Goal: Task Accomplishment & Management: Manage account settings

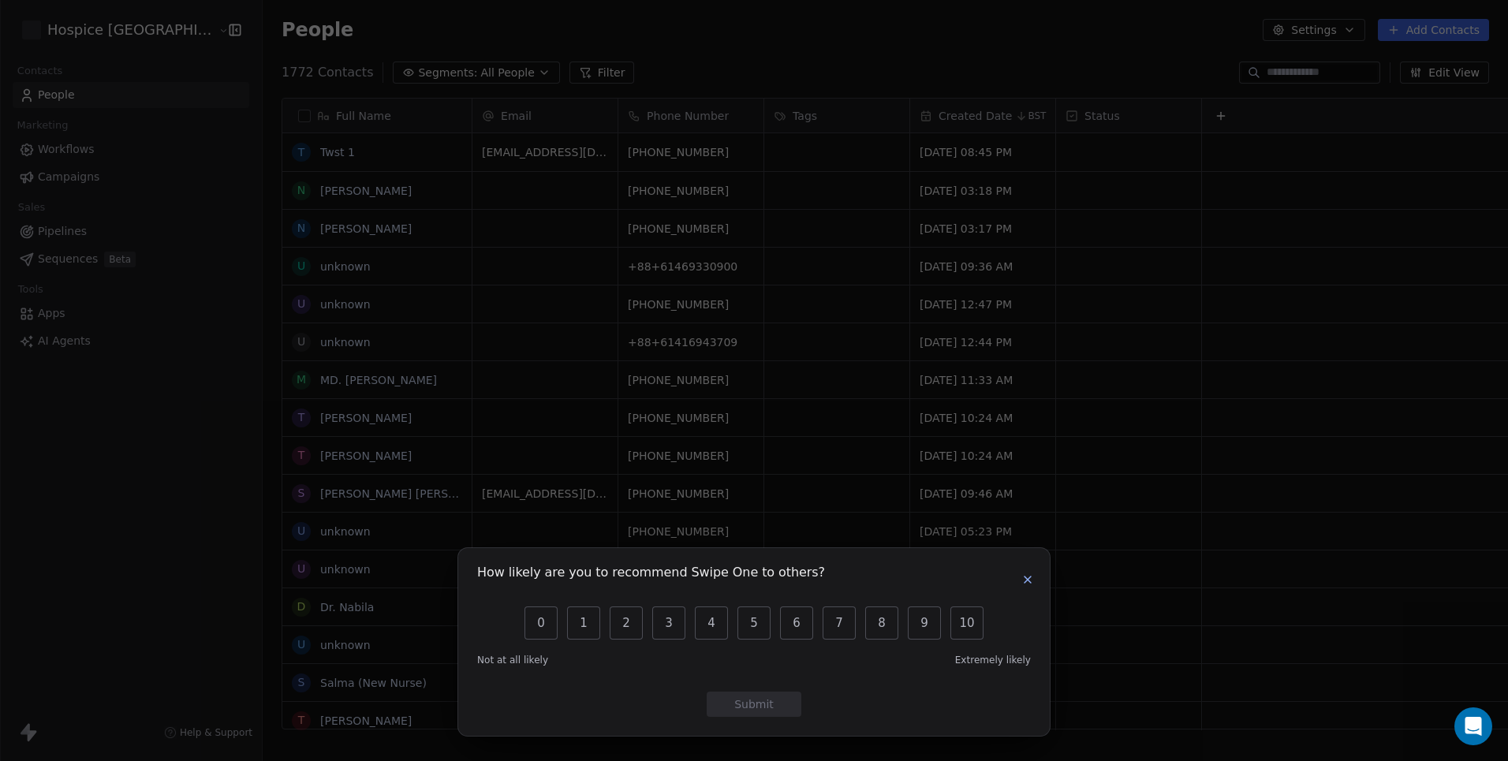
scroll to position [658, 1283]
click at [1032, 582] on icon "button" at bounding box center [1027, 579] width 13 height 13
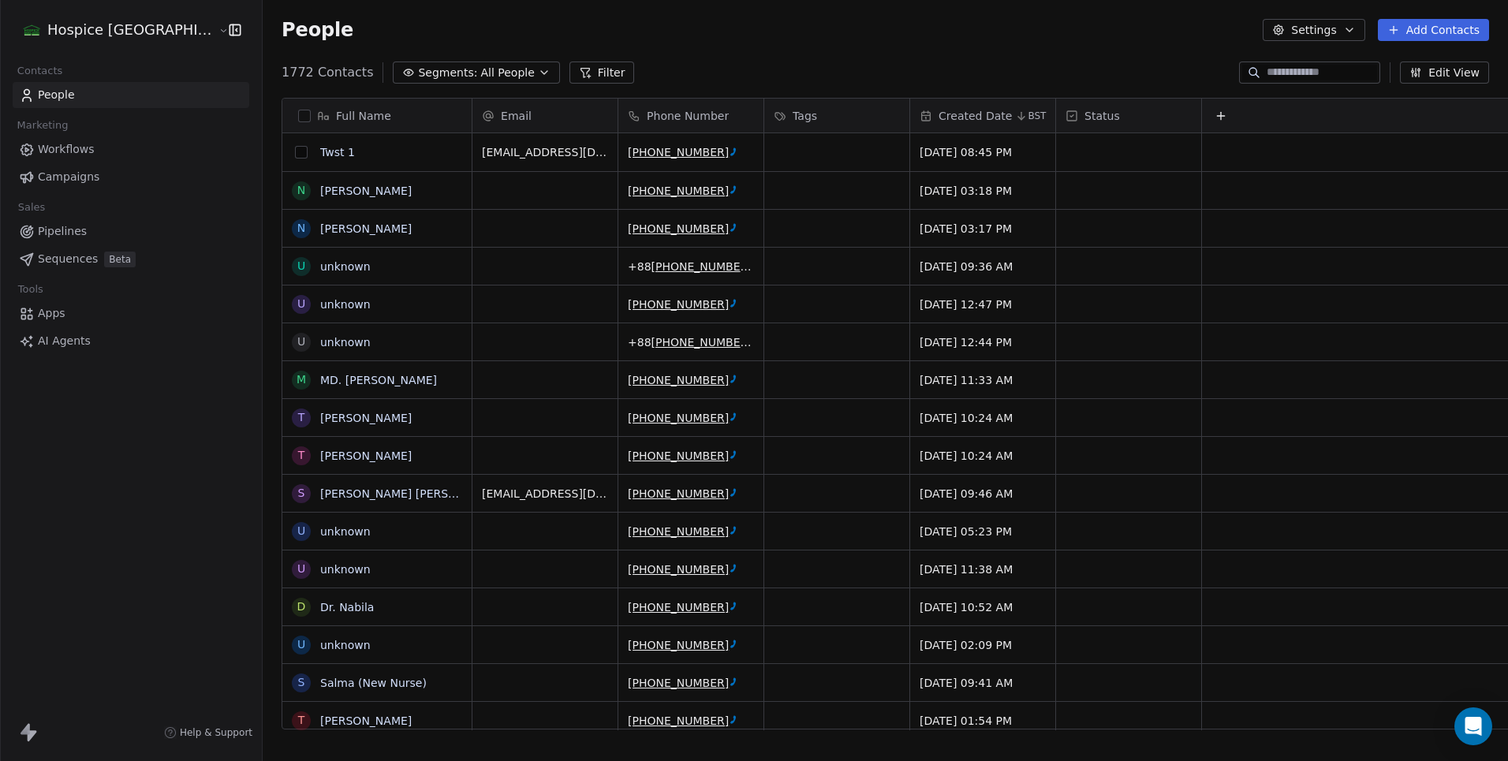
click at [295, 155] on button "grid" at bounding box center [301, 152] width 13 height 13
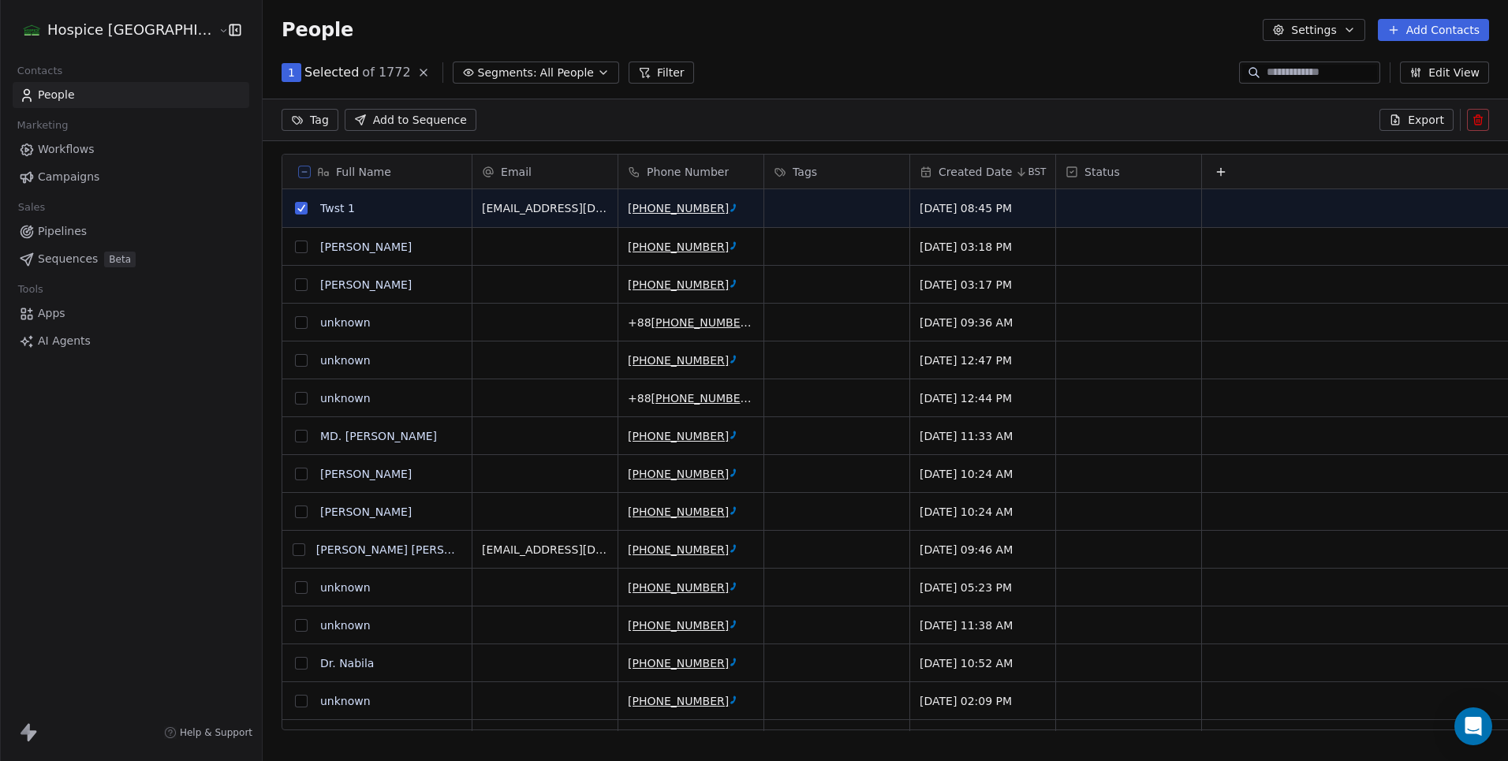
click at [295, 250] on button "grid" at bounding box center [301, 247] width 13 height 13
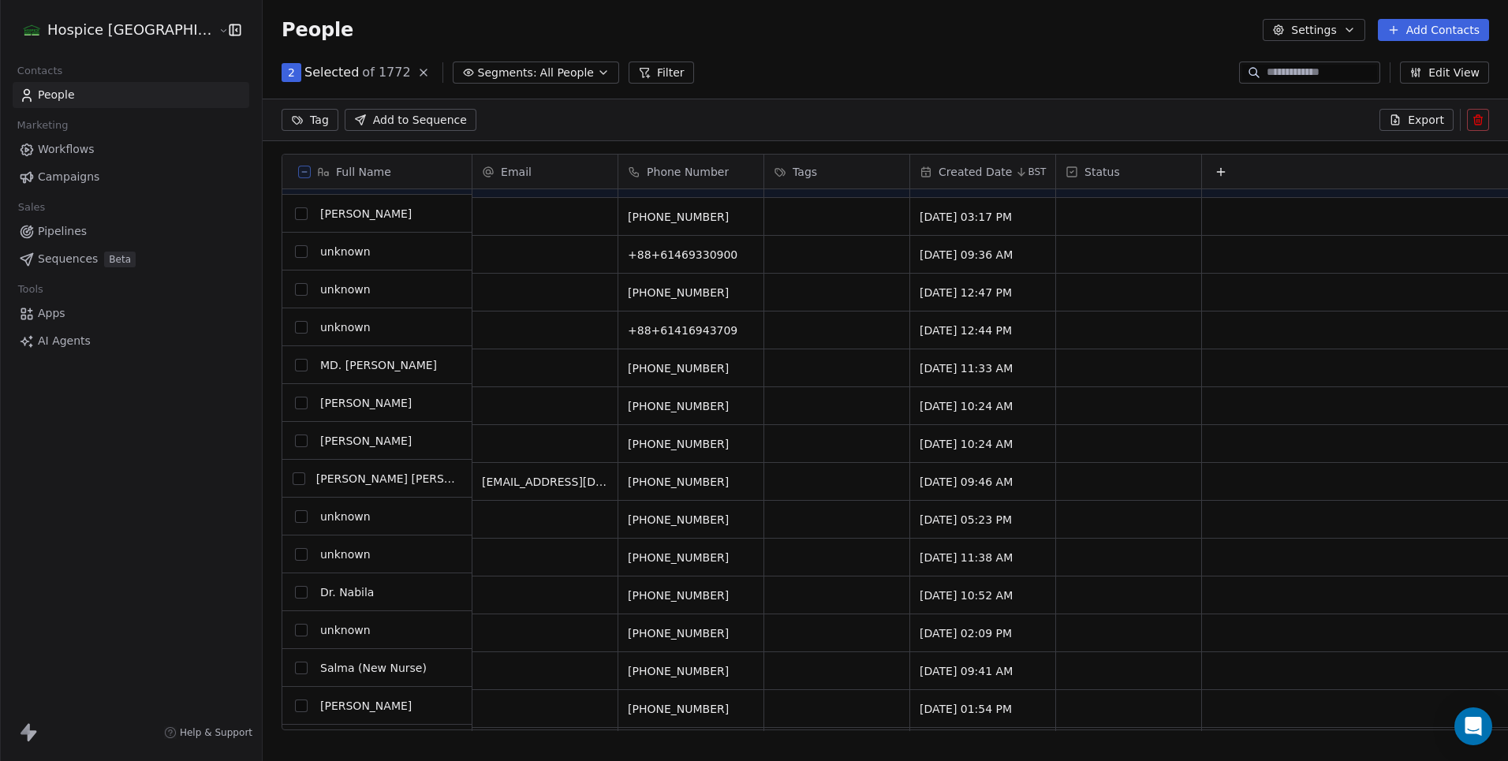
scroll to position [68, 0]
click at [1480, 118] on icon at bounding box center [1478, 120] width 13 height 13
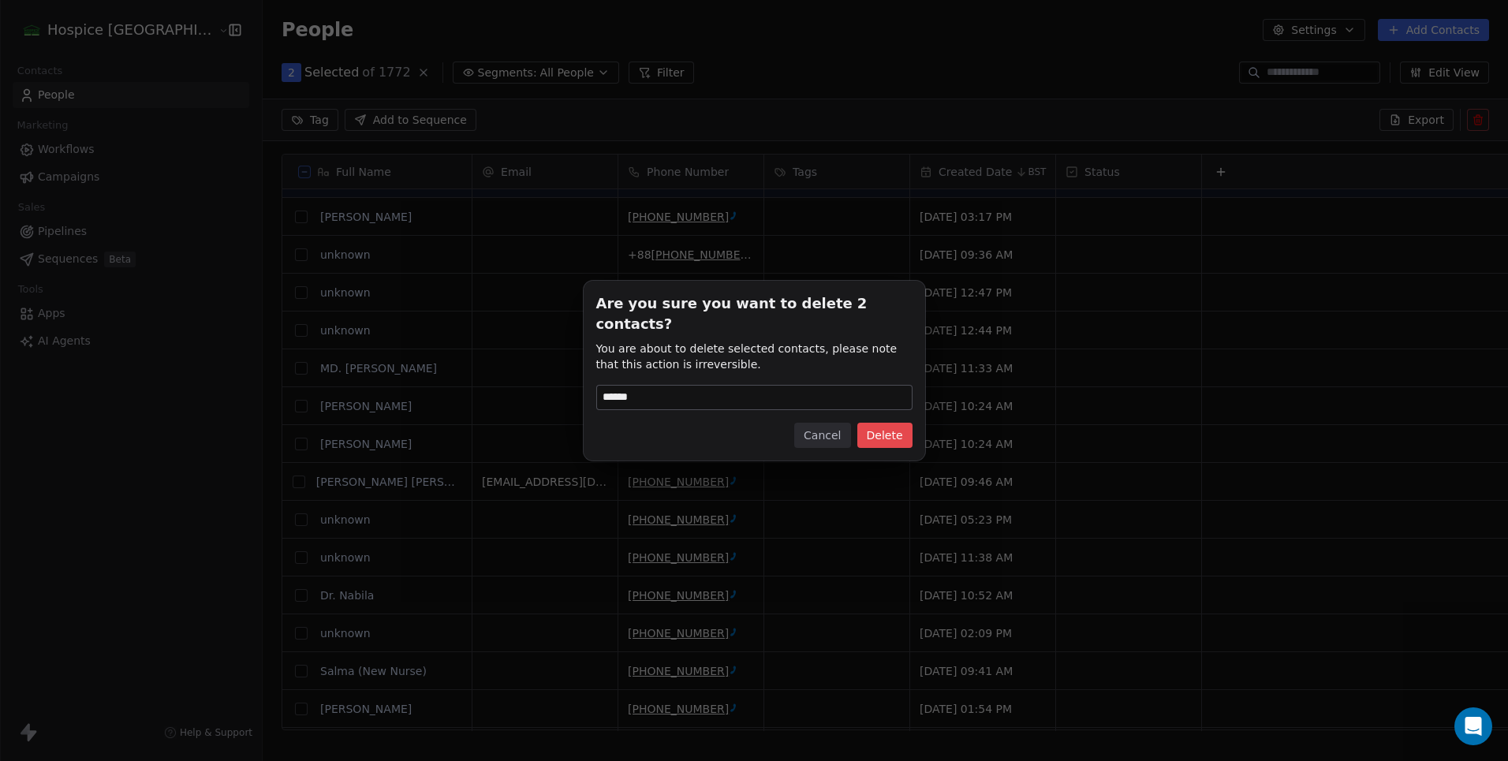
type input "******"
click at [901, 429] on button "Delete" at bounding box center [884, 435] width 55 height 25
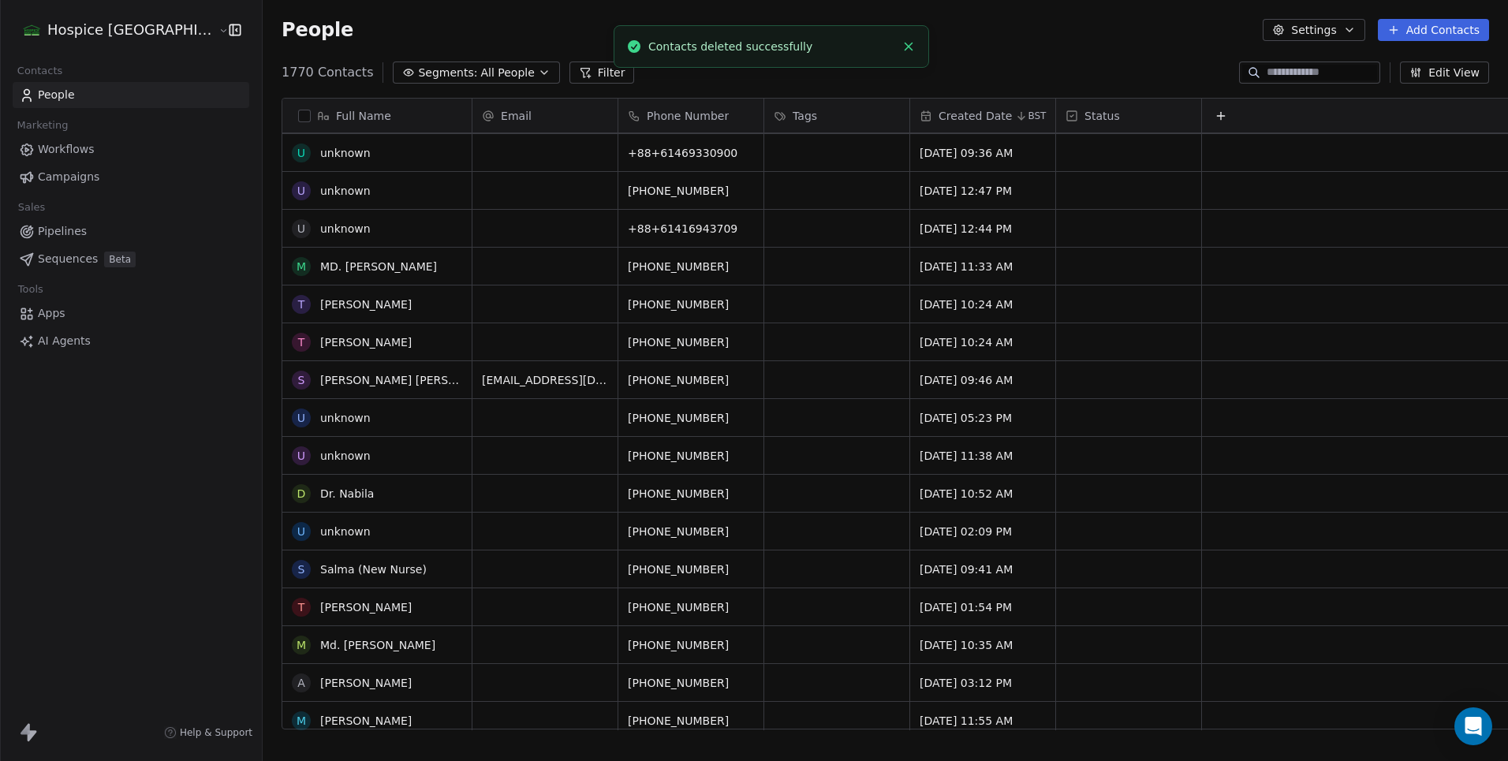
scroll to position [38, 0]
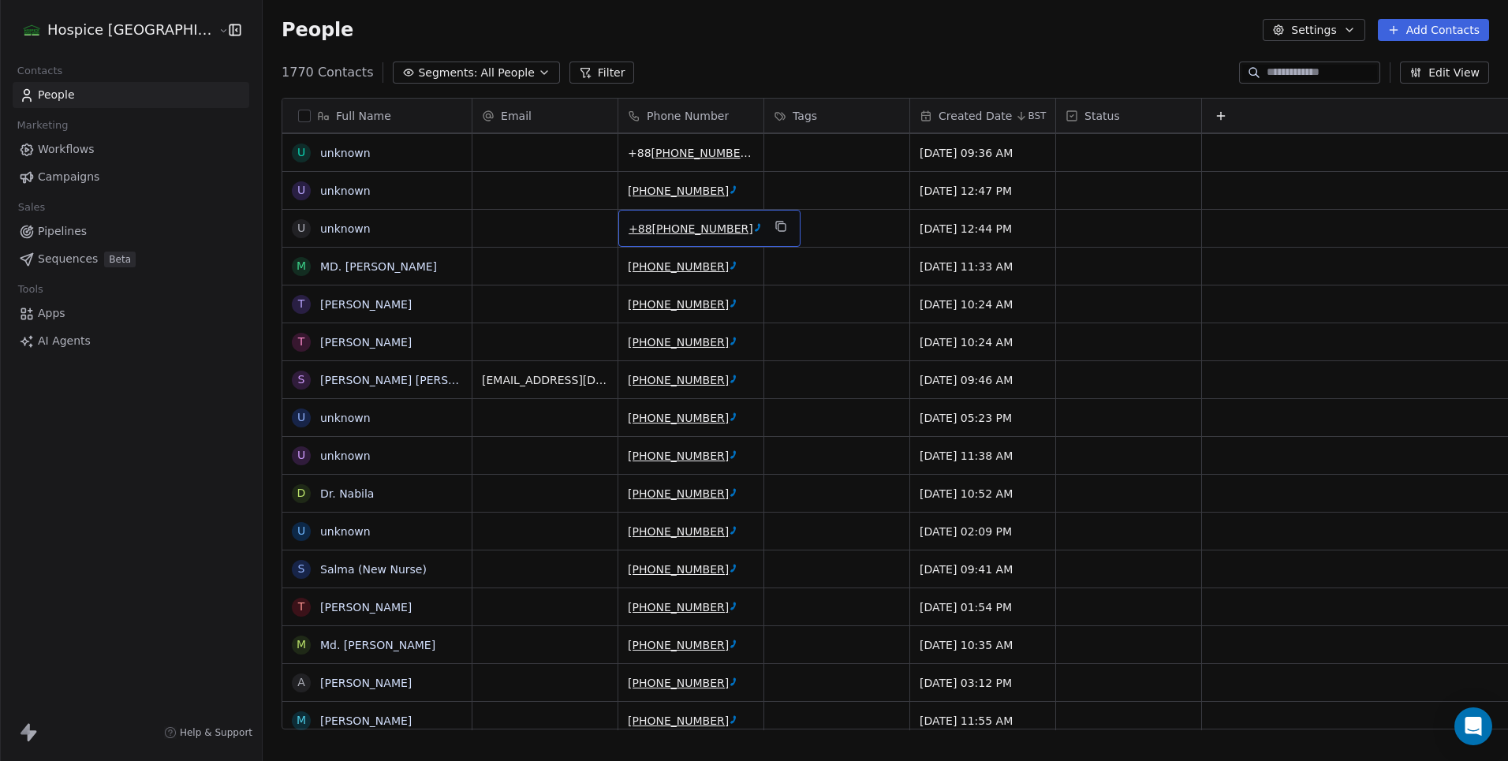
click at [652, 225] on ctcspan "[PHONE_NUMBER]" at bounding box center [702, 228] width 101 height 13
click at [748, 233] on button "grid" at bounding box center [757, 226] width 19 height 19
click at [696, 236] on input "**********" at bounding box center [642, 229] width 141 height 32
type input "**********"
click at [797, 235] on html "Hospice [GEOGRAPHIC_DATA] Contacts People Marketing Workflows Campaigns Sales P…" at bounding box center [754, 380] width 1508 height 761
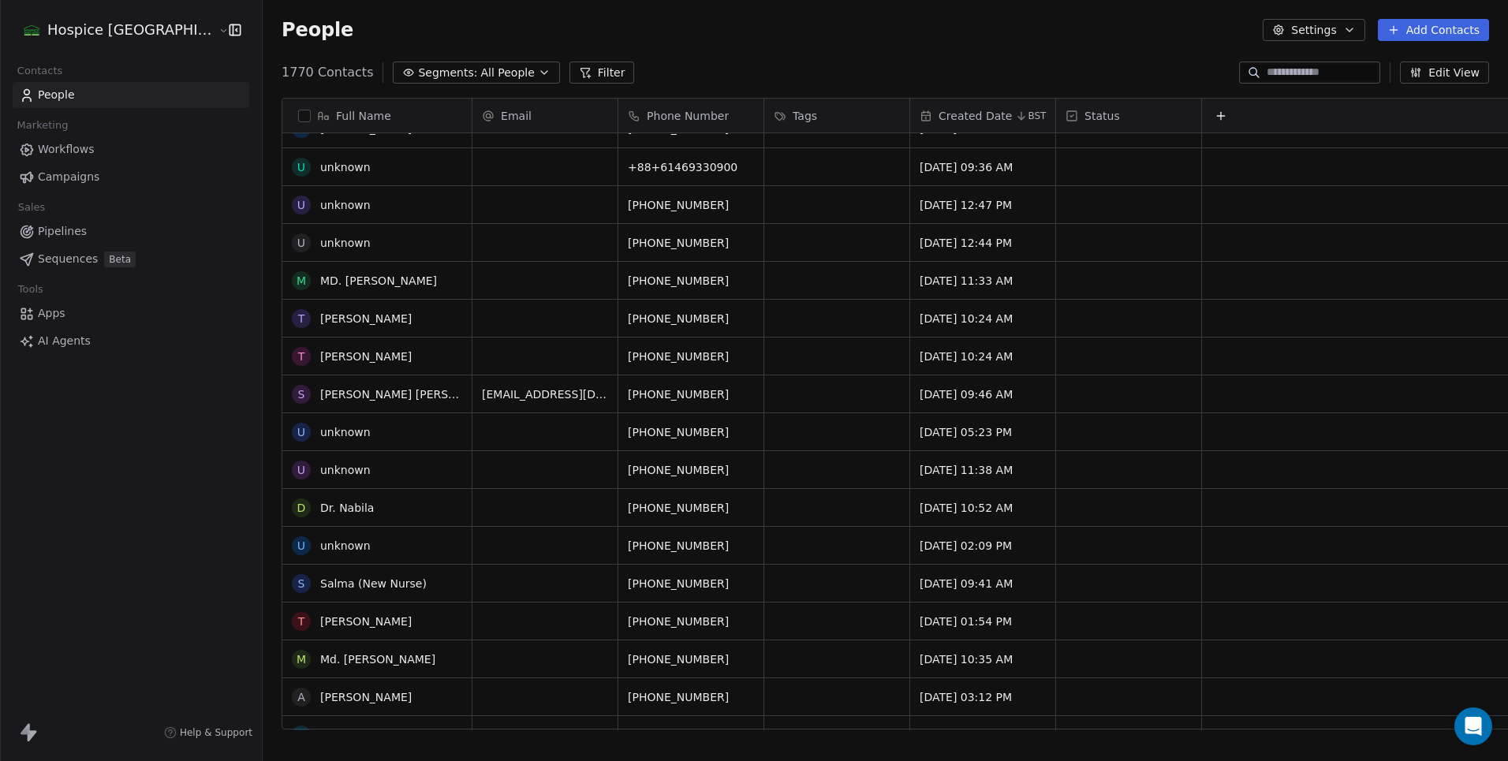
scroll to position [22, 0]
click at [755, 171] on icon "grid" at bounding box center [758, 167] width 7 height 7
click at [698, 171] on input "**********" at bounding box center [644, 169] width 144 height 32
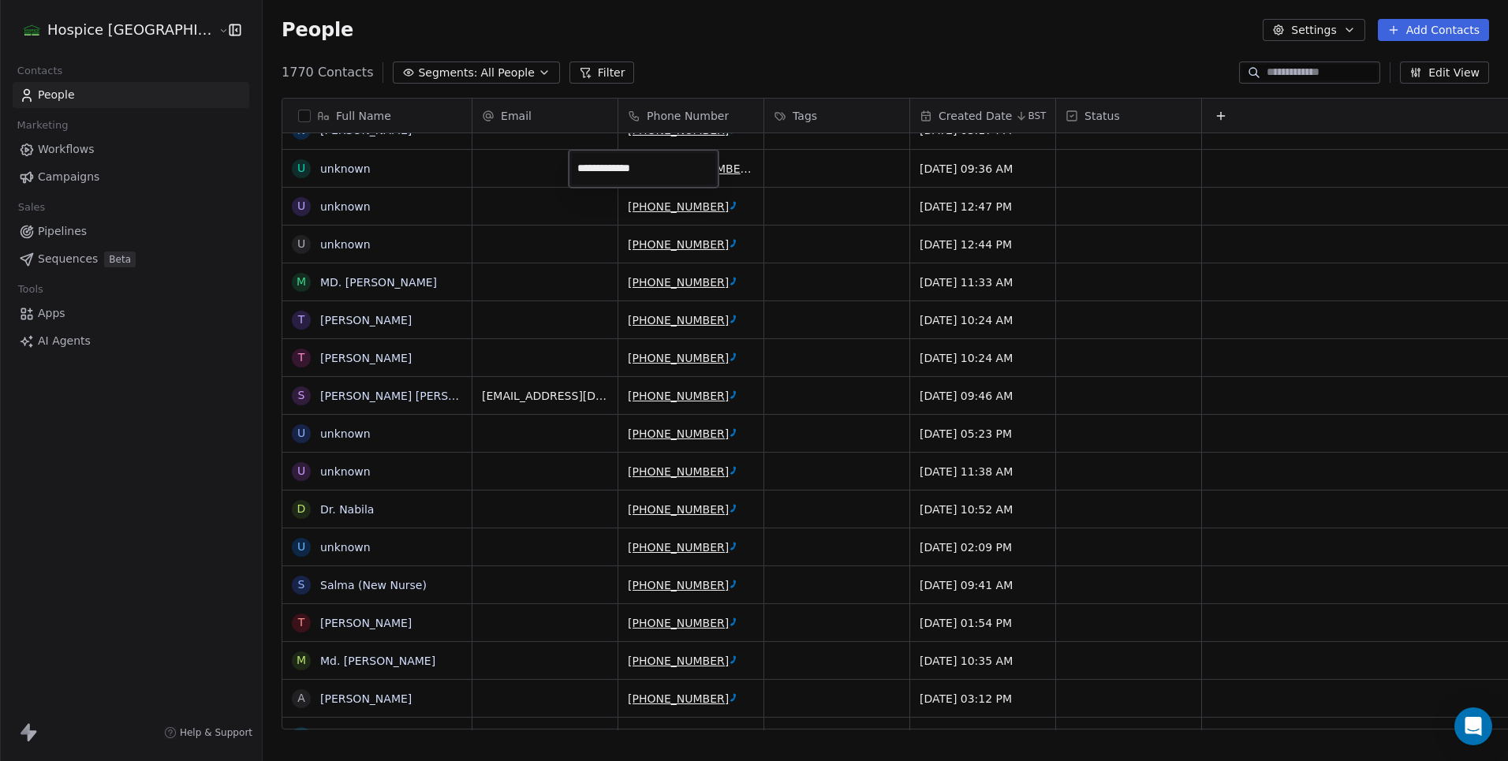
type input "**********"
click at [830, 353] on html "Hospice [GEOGRAPHIC_DATA] Contacts People Marketing Workflows Campaigns Sales P…" at bounding box center [754, 380] width 1508 height 761
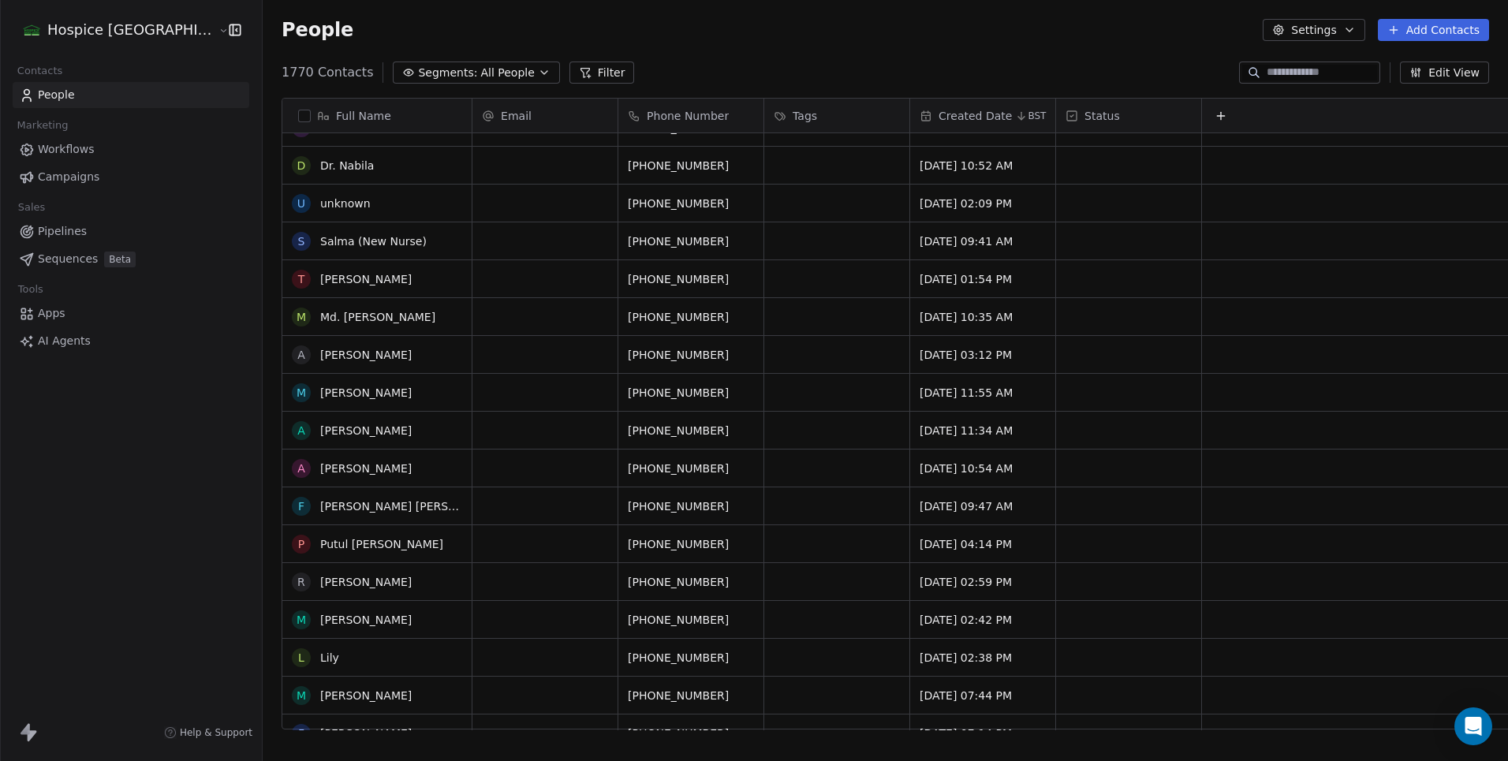
scroll to position [0, 0]
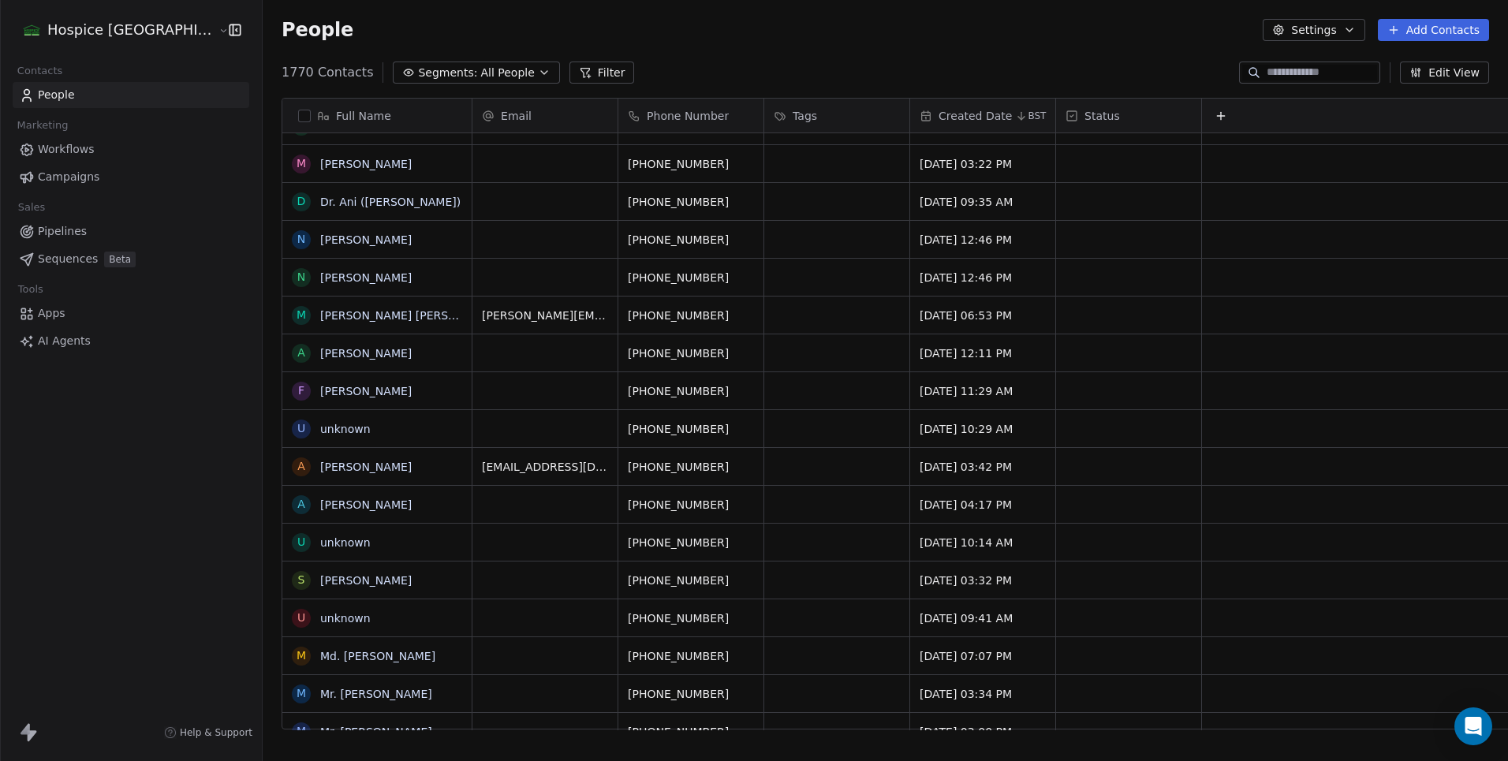
click at [112, 28] on html "Hospice [GEOGRAPHIC_DATA] Contacts People Marketing Workflows Campaigns Sales P…" at bounding box center [754, 380] width 1508 height 761
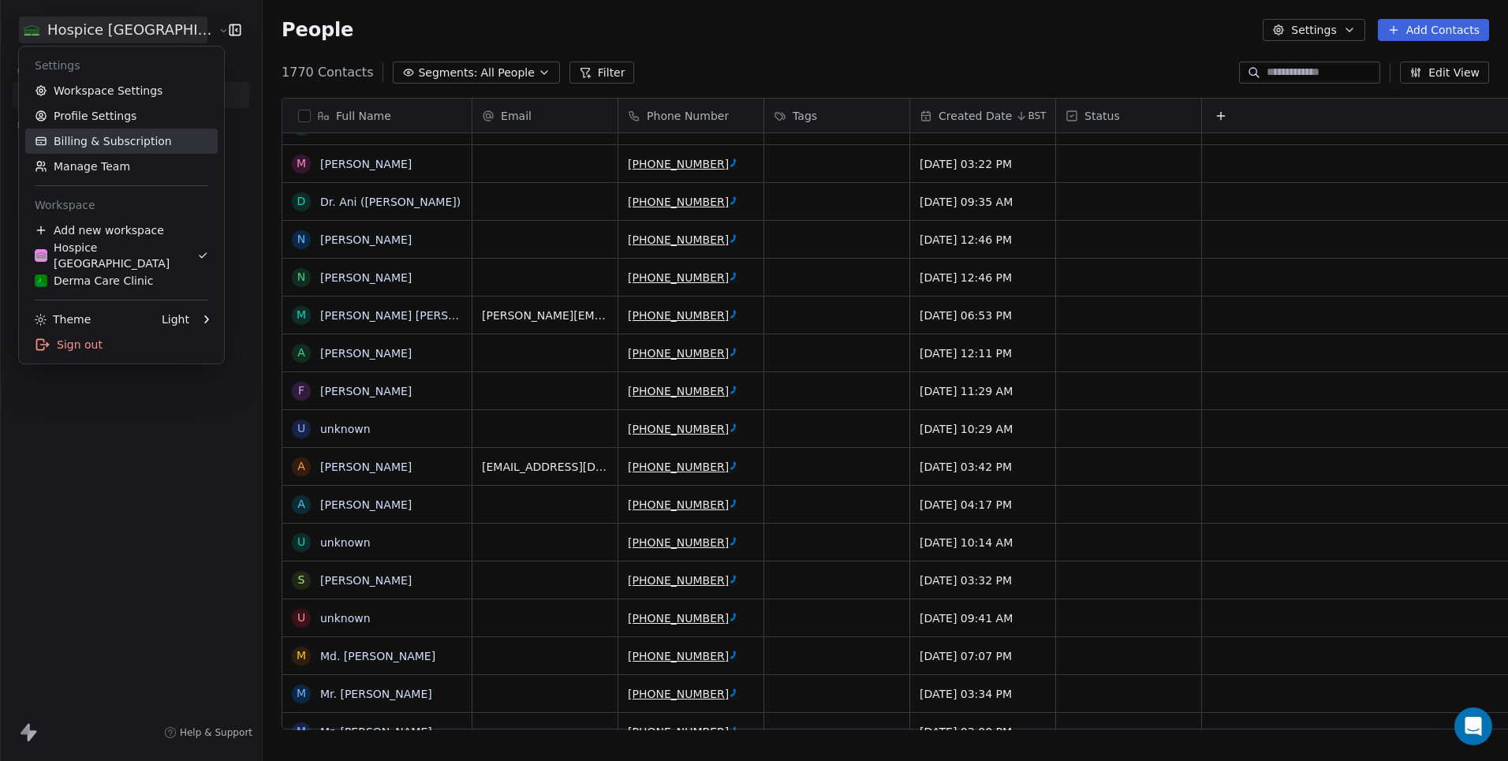
click at [98, 147] on link "Billing & Subscription" at bounding box center [121, 141] width 192 height 25
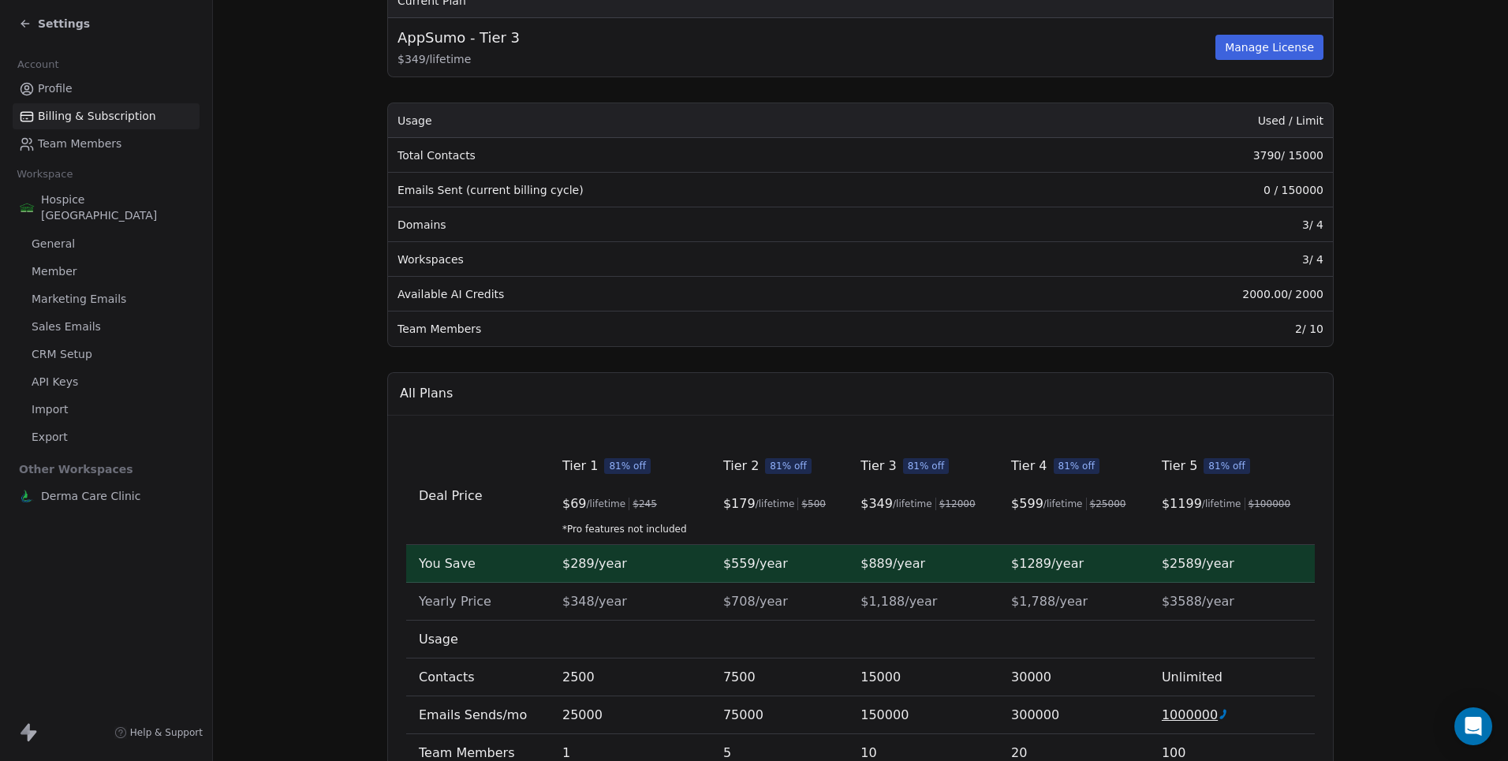
click at [1426, 498] on section "Billing & Subscription Manage your plans, billing and usage Current Plan AppSum…" at bounding box center [860, 406] width 1295 height 1123
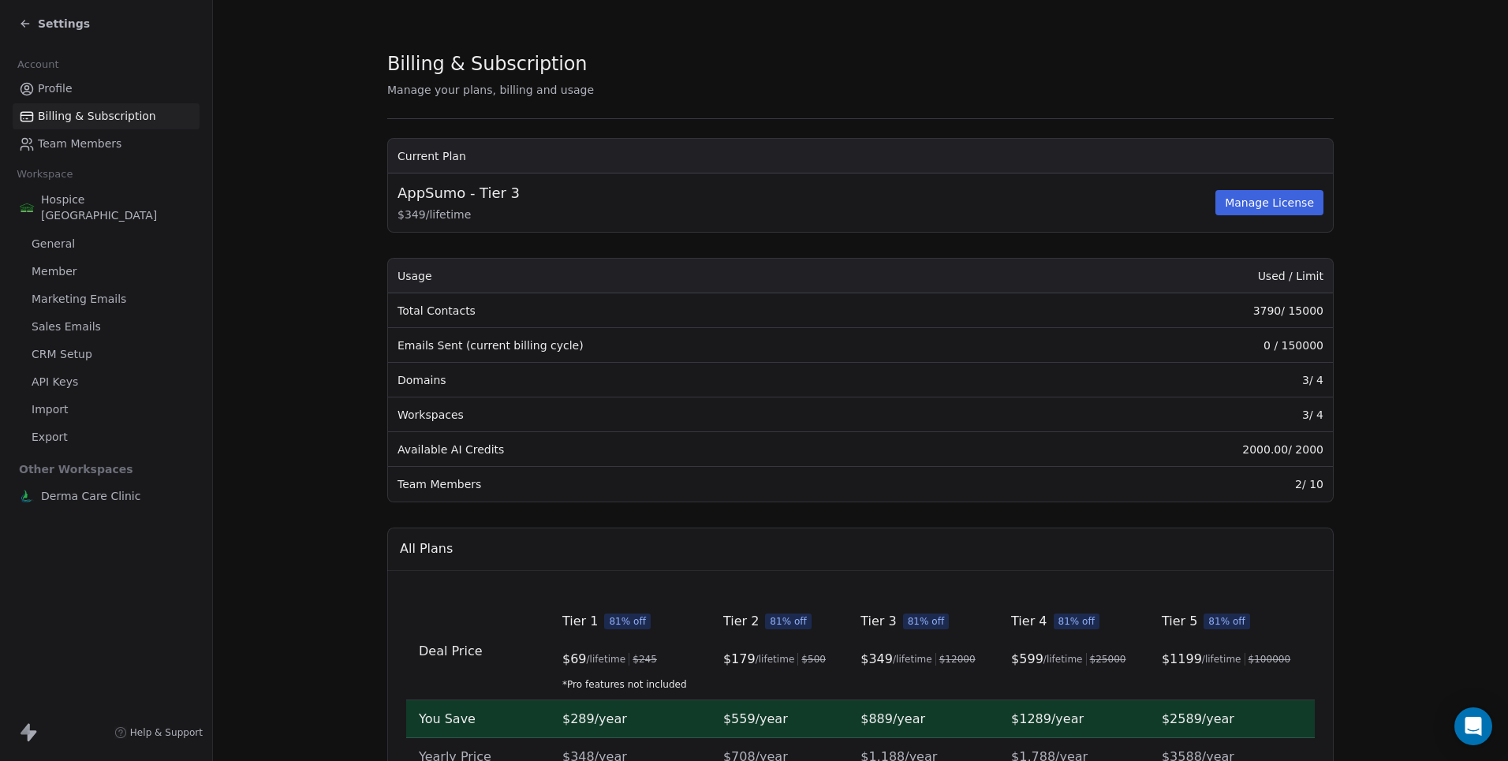
click at [50, 374] on span "API Keys" at bounding box center [55, 382] width 47 height 17
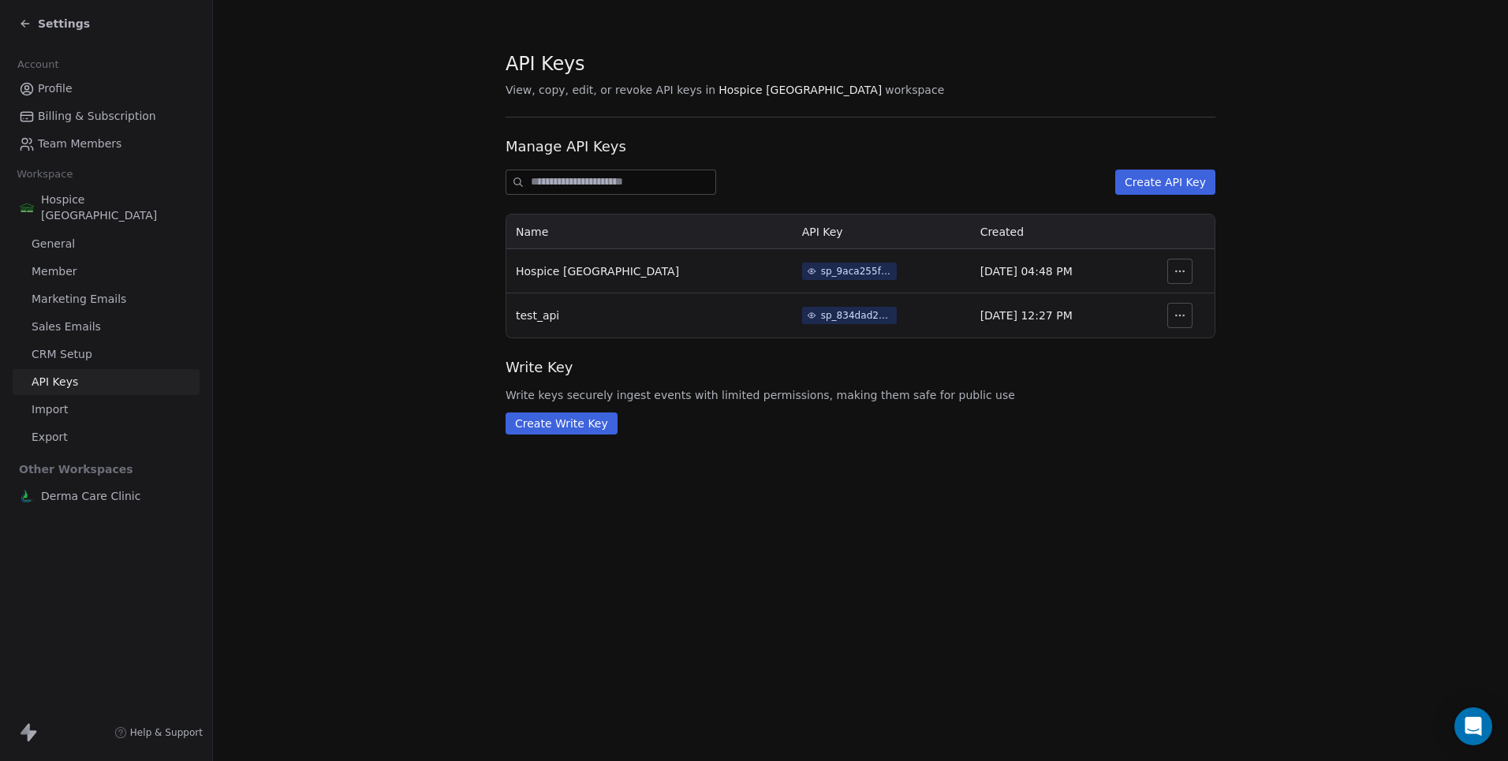
click at [1180, 275] on icon "button" at bounding box center [1179, 271] width 13 height 13
click at [1237, 476] on section "API Keys View, copy, edit, or revoke API keys in Hospice [GEOGRAPHIC_DATA] work…" at bounding box center [860, 242] width 1295 height 485
click at [821, 278] on div "sp_9aca255fa24f4e06a2ba84acbf4b2a70" at bounding box center [856, 271] width 71 height 14
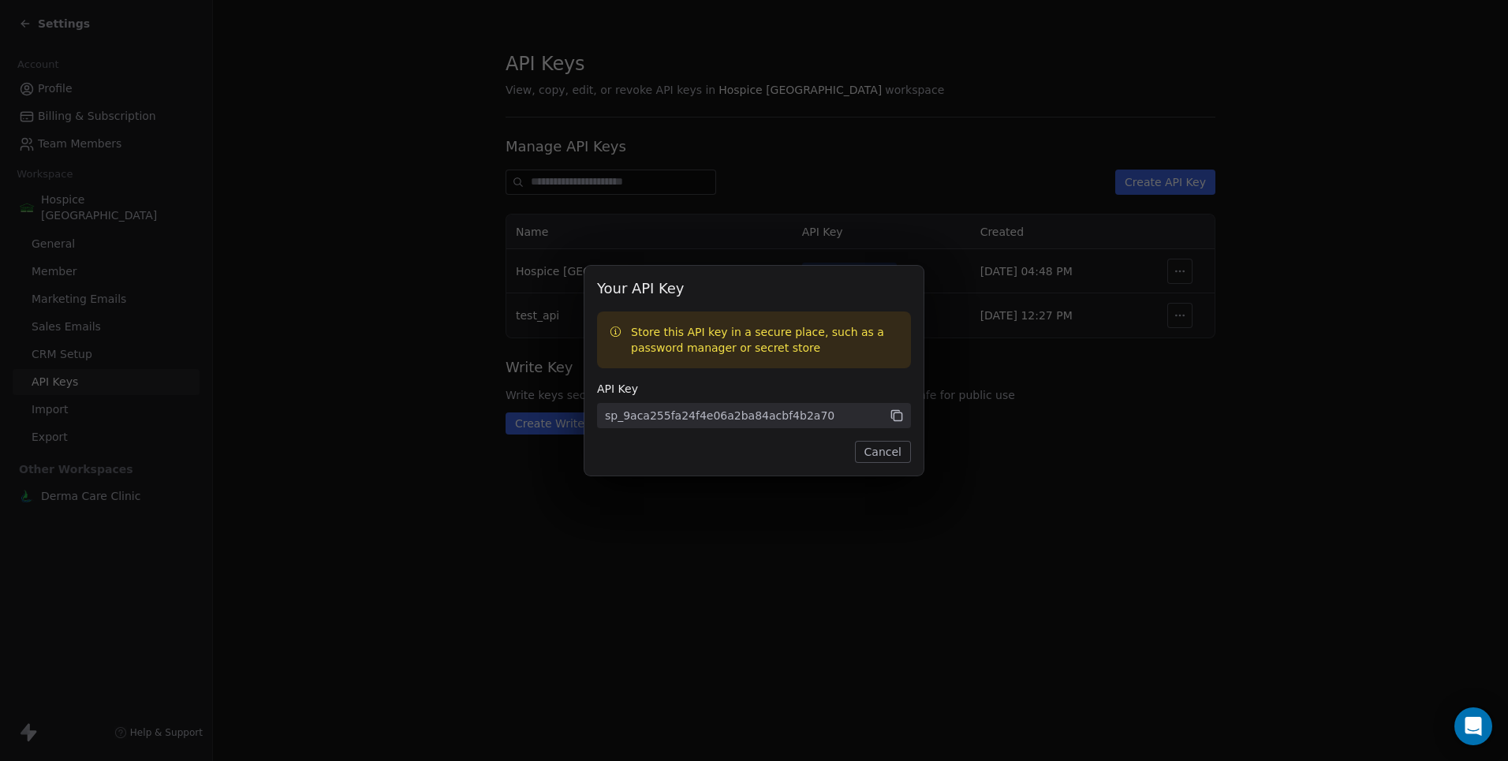
click at [897, 418] on icon at bounding box center [897, 416] width 14 height 14
click at [875, 446] on button "Cancel" at bounding box center [883, 452] width 56 height 22
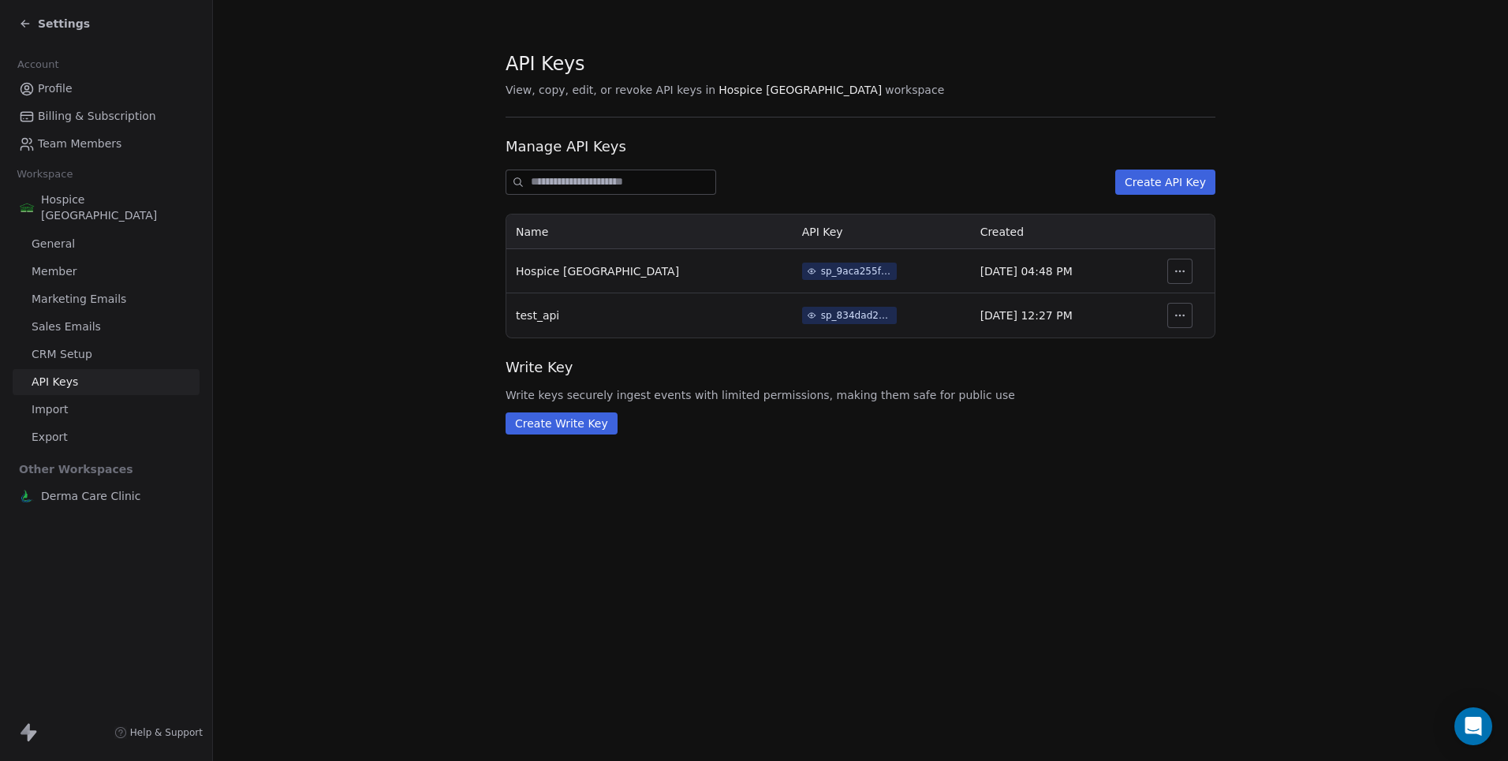
click at [1041, 491] on div "API Keys View, copy, edit, or revoke API keys in Hospice [GEOGRAPHIC_DATA] work…" at bounding box center [860, 380] width 1295 height 761
click at [1177, 268] on icon "button" at bounding box center [1179, 271] width 13 height 13
click at [1299, 237] on section "API Keys View, copy, edit, or revoke API keys in Hospice [GEOGRAPHIC_DATA] work…" at bounding box center [860, 242] width 1295 height 485
click at [821, 272] on div "sp_9aca255fa24f4e06a2ba84acbf4b2a70" at bounding box center [856, 271] width 71 height 14
click at [1058, 441] on div "Your API Key Store this API key in a secure place, such as a password manager o…" at bounding box center [754, 381] width 1508 height 281
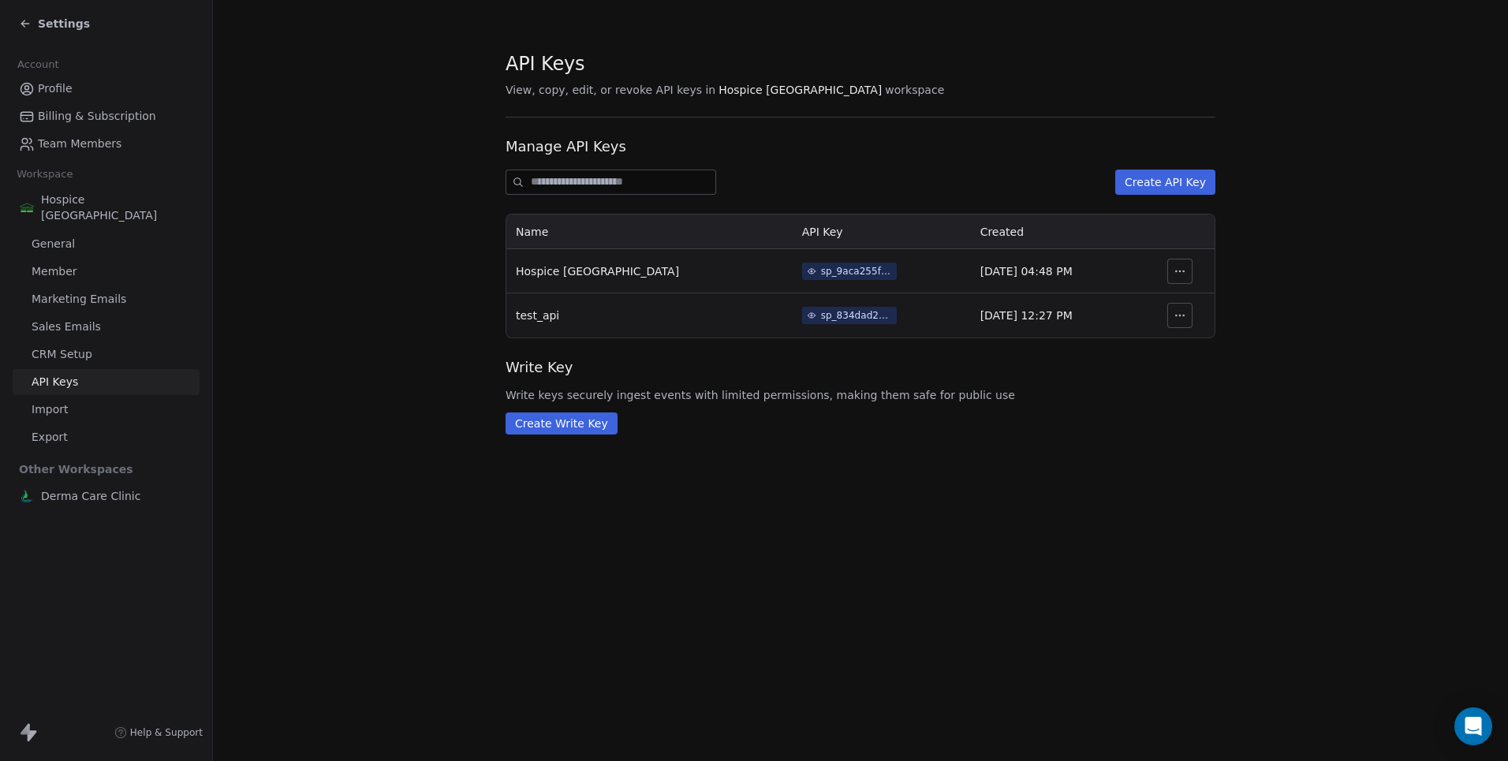
click at [182, 737] on span "Help & Support" at bounding box center [166, 732] width 73 height 13
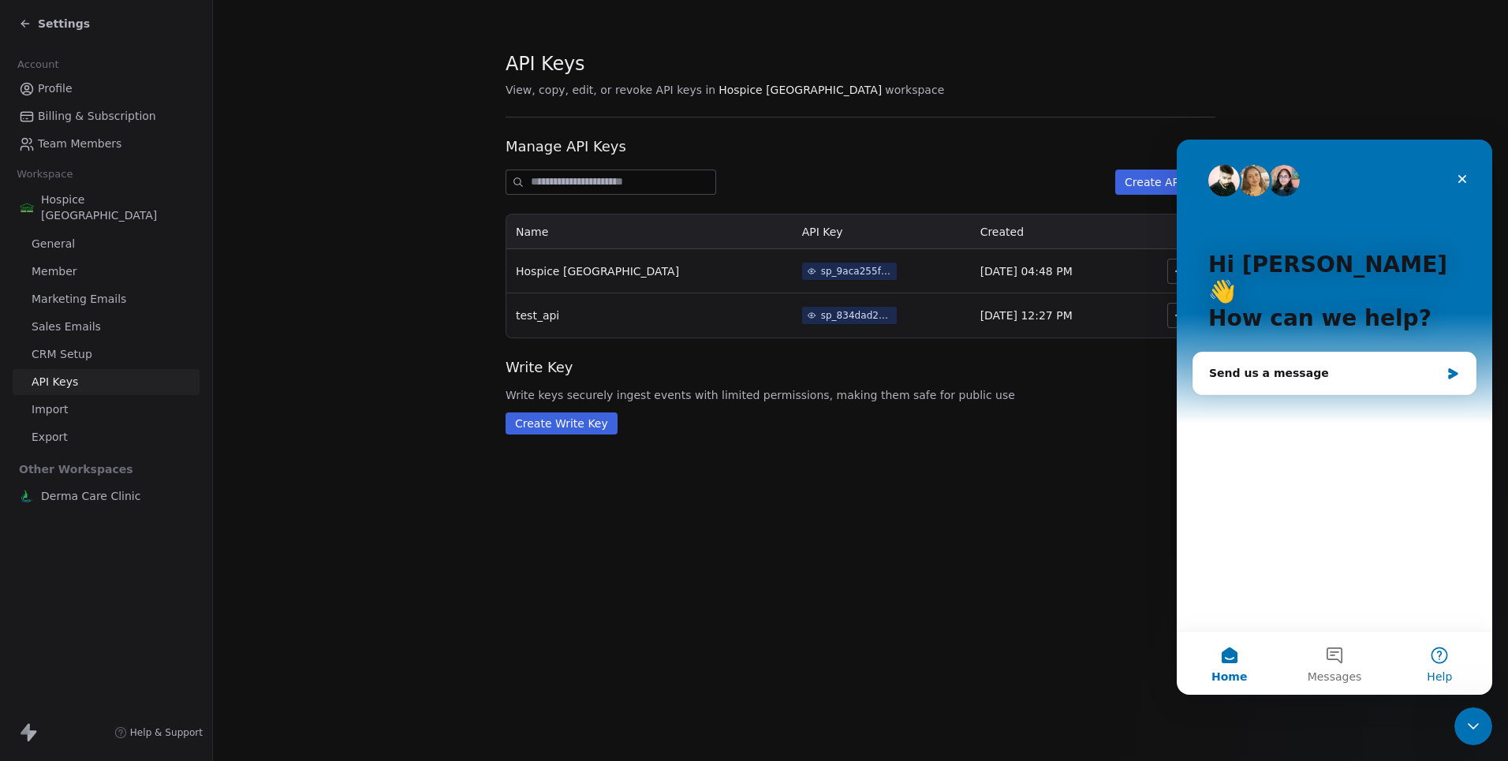
click at [1439, 657] on button "Help" at bounding box center [1439, 663] width 105 height 63
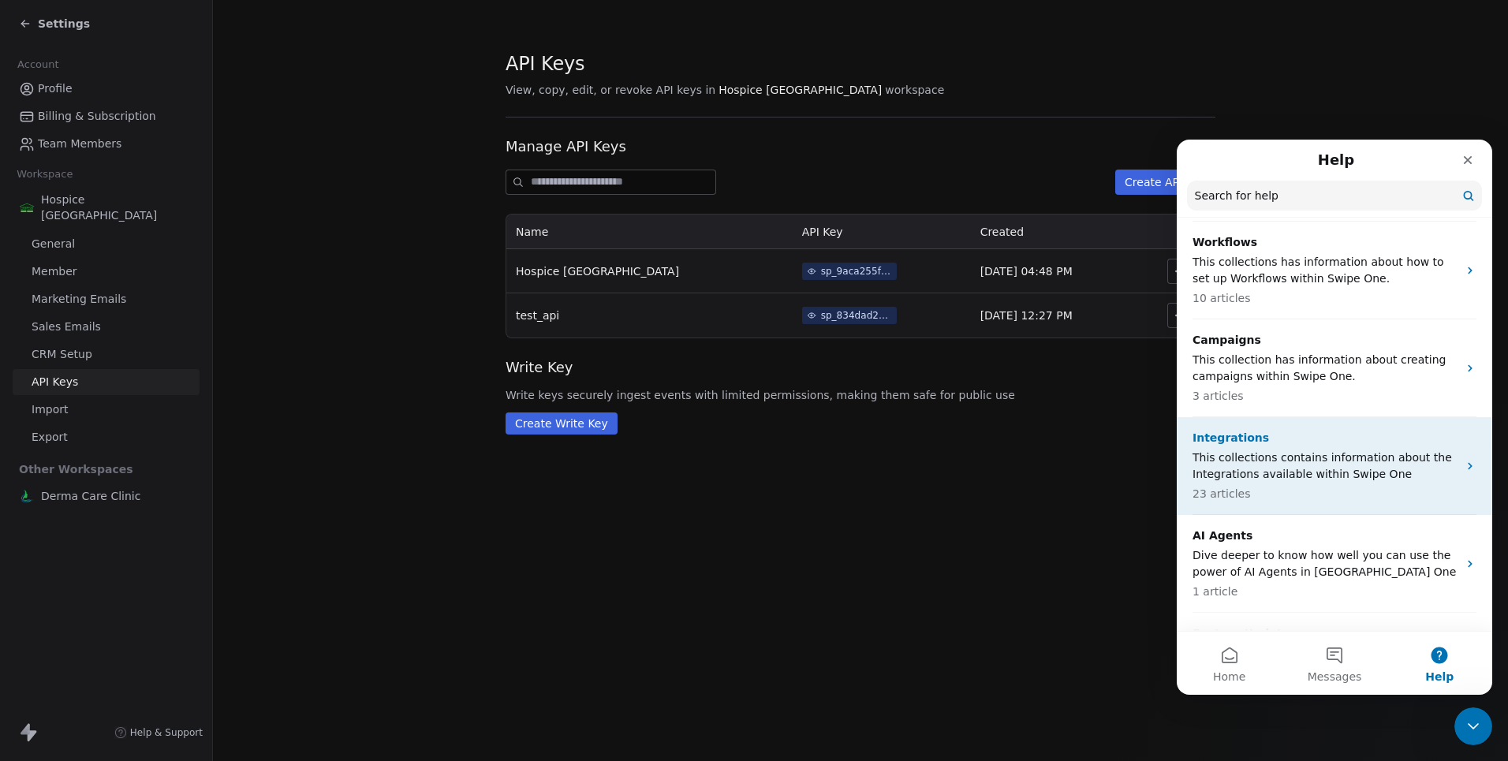
scroll to position [372, 0]
click at [1299, 446] on p "This collections contains information about the Integrations available within S…" at bounding box center [1324, 462] width 265 height 33
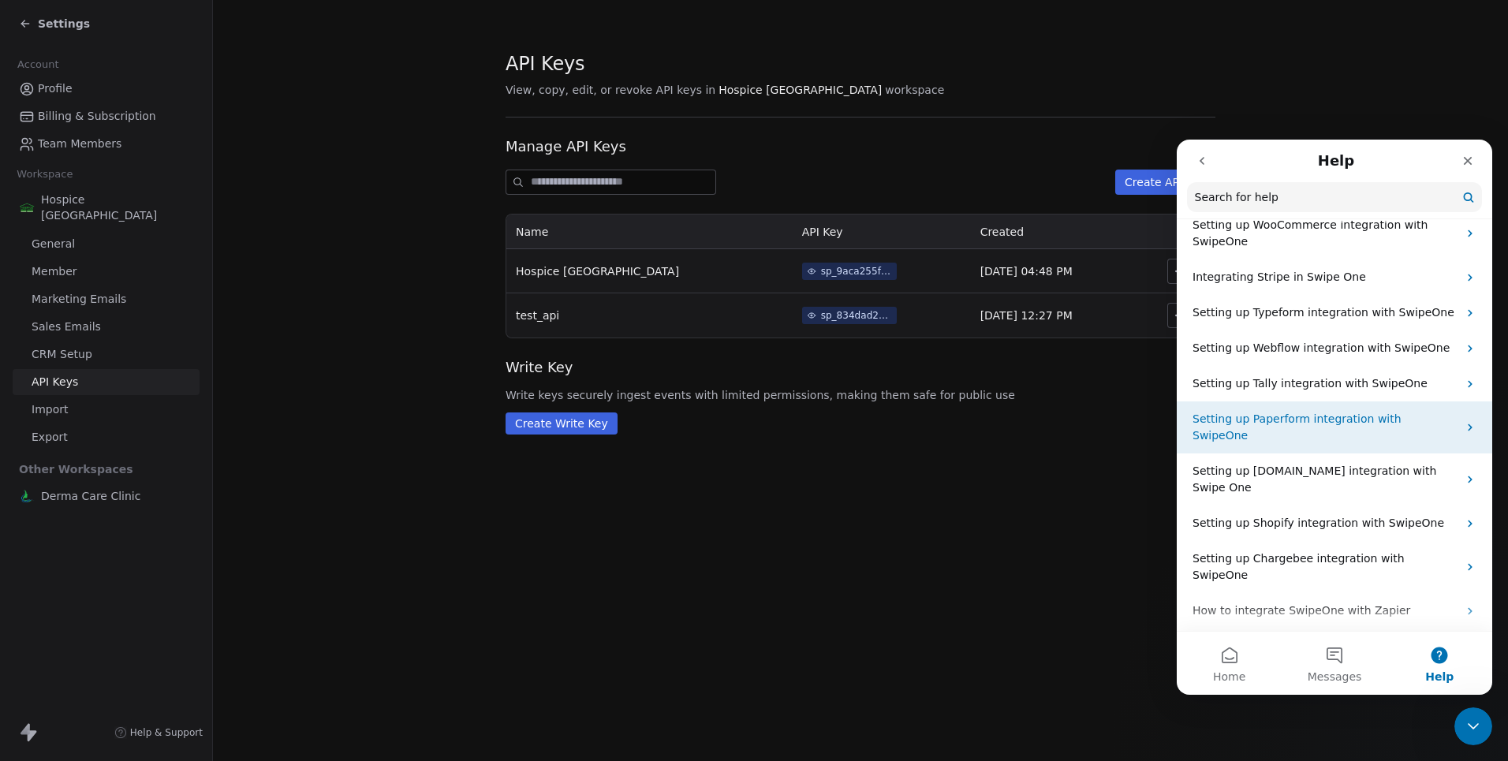
scroll to position [553, 0]
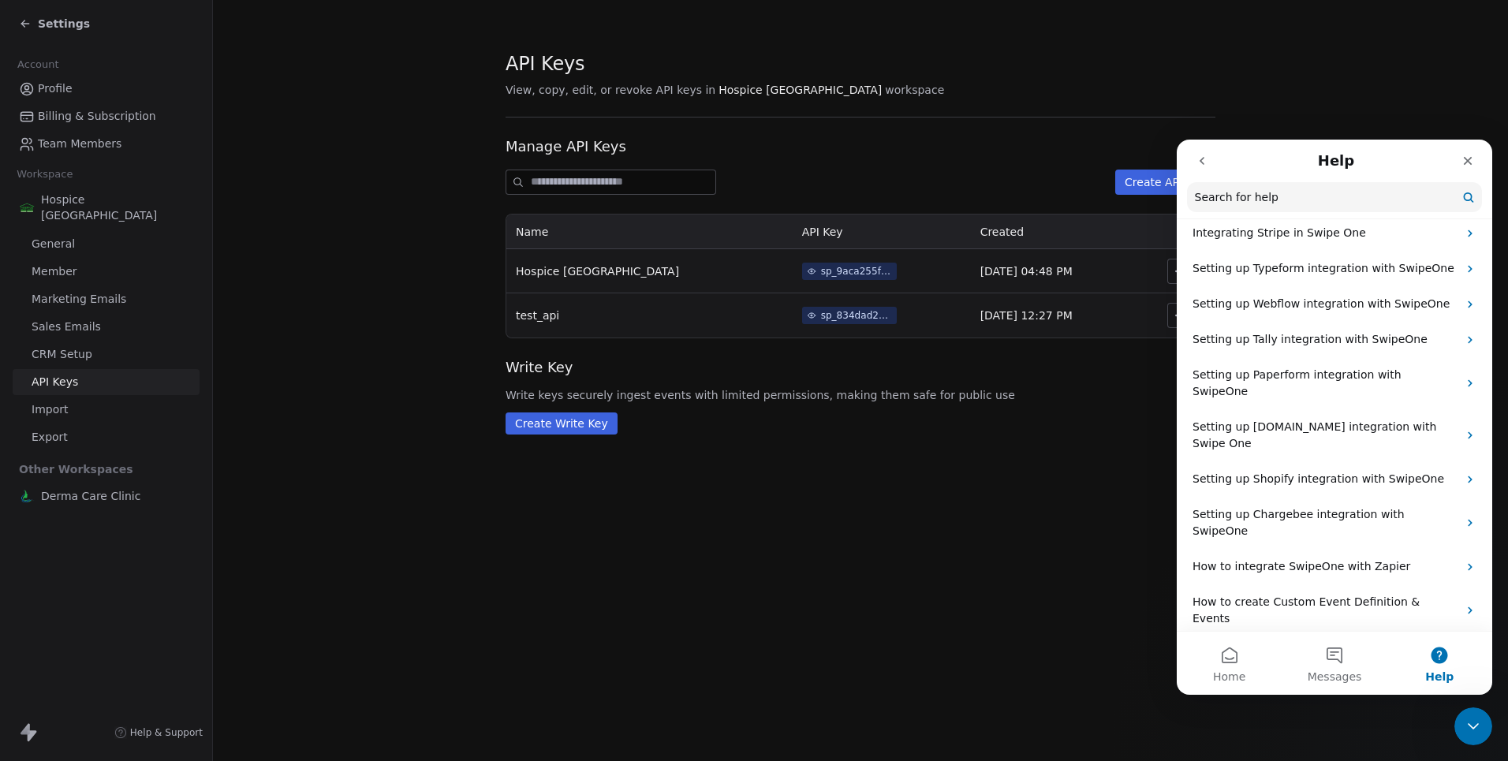
click at [1298, 646] on p "Swipeone APIs" at bounding box center [1324, 654] width 265 height 17
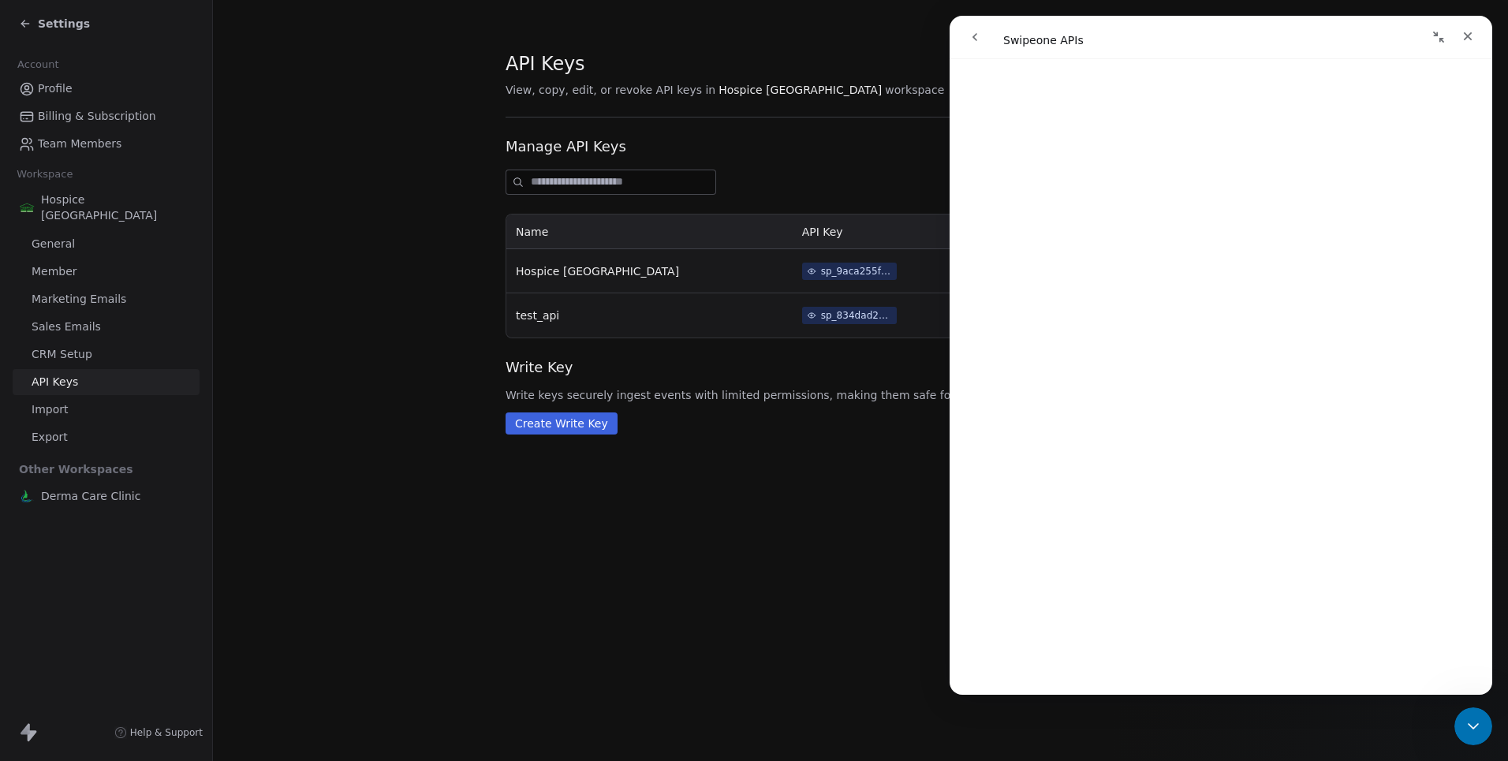
scroll to position [1412, 0]
click at [1439, 27] on button "Collapse window" at bounding box center [1438, 37] width 30 height 30
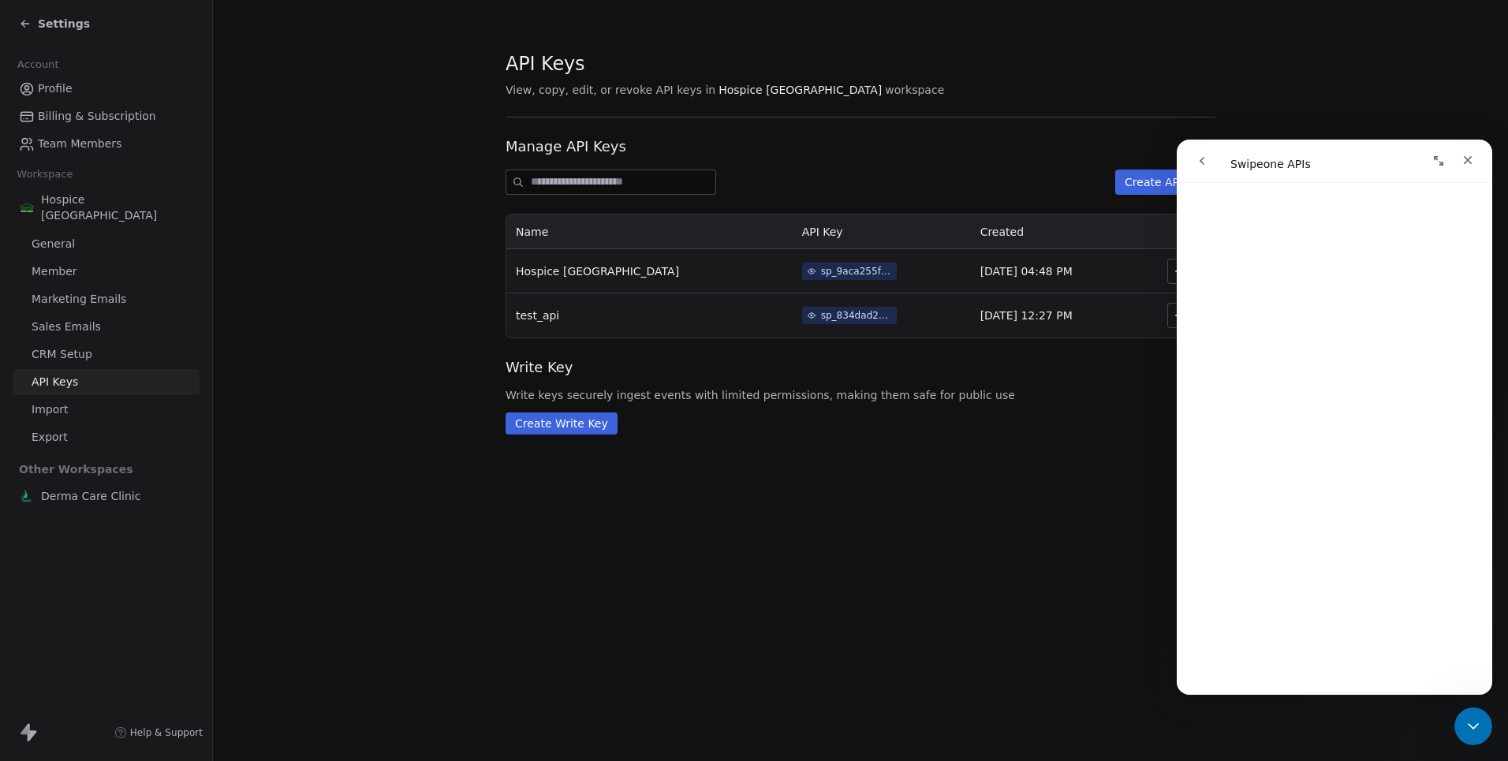
scroll to position [1408, 0]
click at [1437, 162] on icon "Expand window" at bounding box center [1438, 161] width 13 height 13
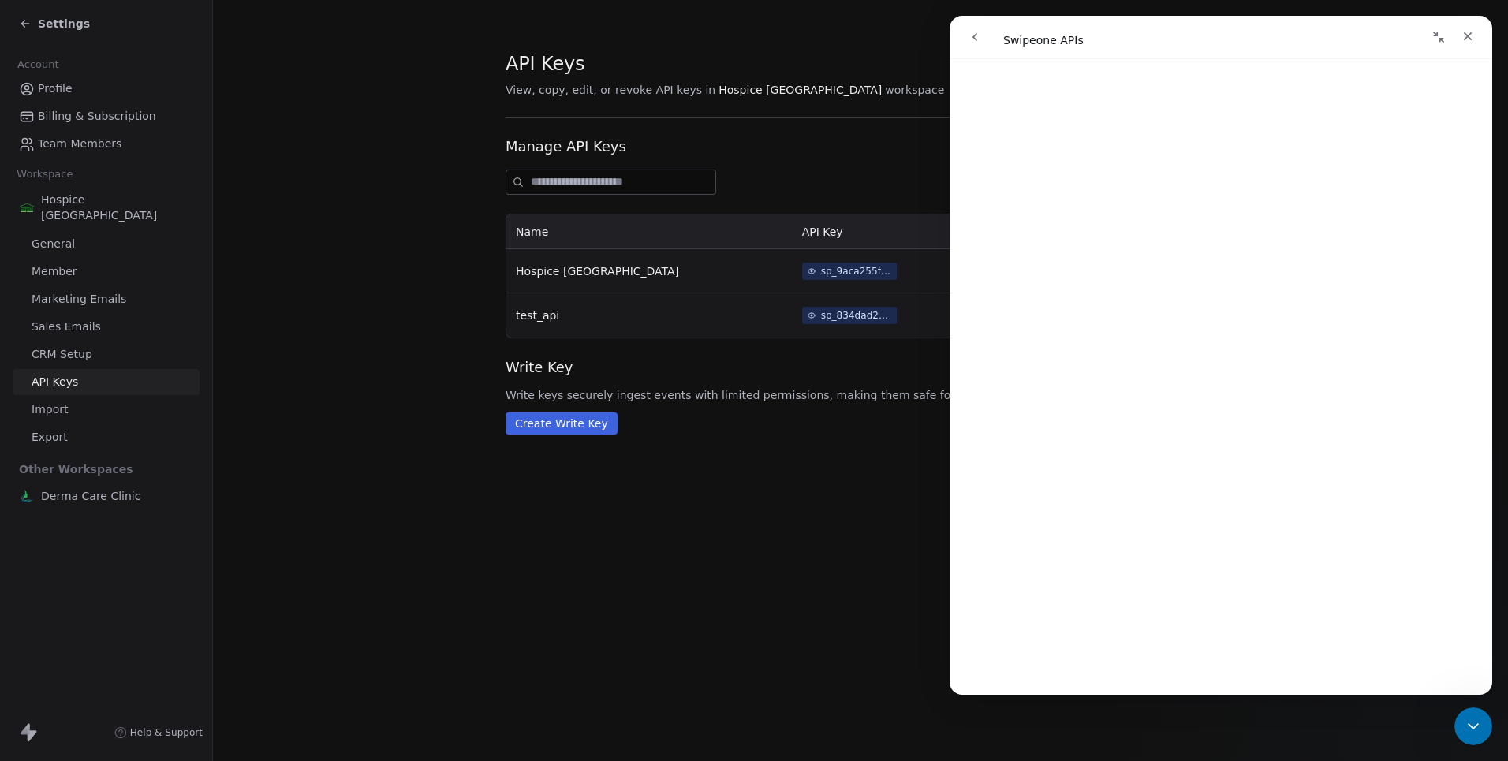
scroll to position [4495, 0]
click at [1196, 677] on link "Open in help center" at bounding box center [1221, 671] width 126 height 13
